Goal: Task Accomplishment & Management: Manage account settings

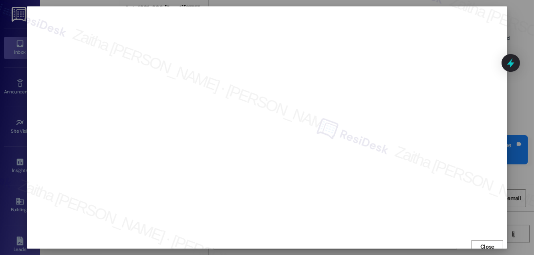
scroll to position [4, 0]
click at [481, 238] on span "Close" at bounding box center [487, 242] width 14 height 8
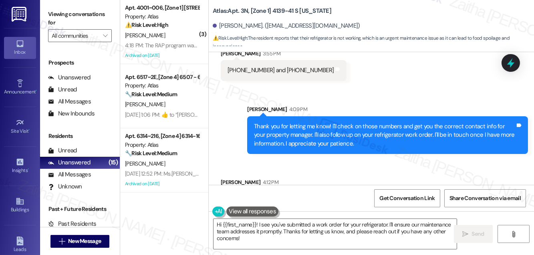
scroll to position [2996, 0]
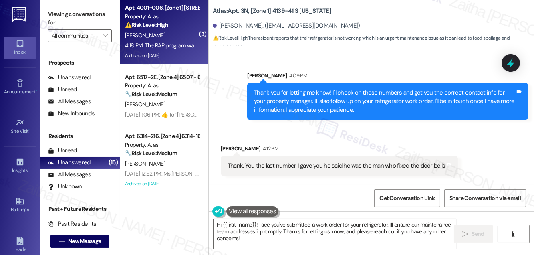
click at [174, 40] on div "[PERSON_NAME]" at bounding box center [162, 35] width 76 height 10
type textarea "Fetching suggested responses. Please feel free to read through the conversation…"
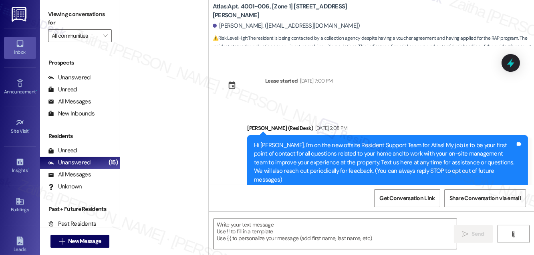
type textarea "Fetching suggested responses. Please feel free to read through the conversation…"
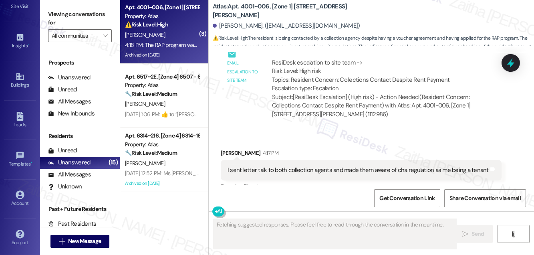
scroll to position [0, 0]
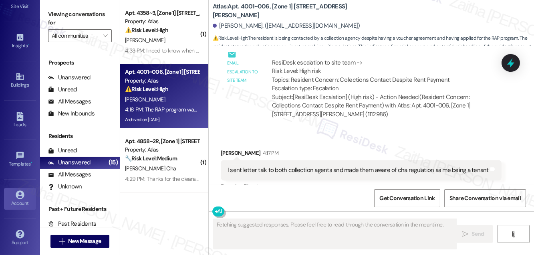
click at [17, 199] on div "Account" at bounding box center [20, 203] width 40 height 8
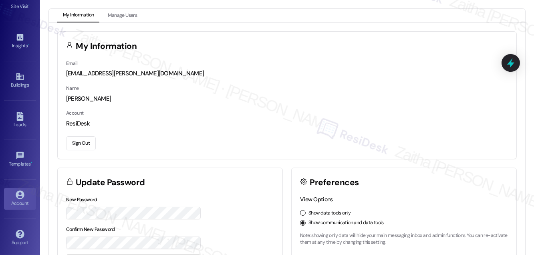
click at [84, 142] on button "Sign Out" at bounding box center [81, 143] width 30 height 14
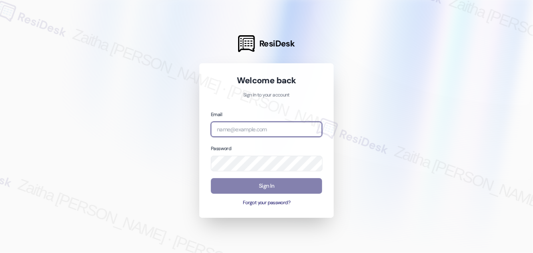
click at [231, 127] on input "email" at bounding box center [266, 130] width 111 height 16
type input "[EMAIL_ADDRESS][PERSON_NAME][DOMAIN_NAME]"
